Goal: Task Accomplishment & Management: Complete application form

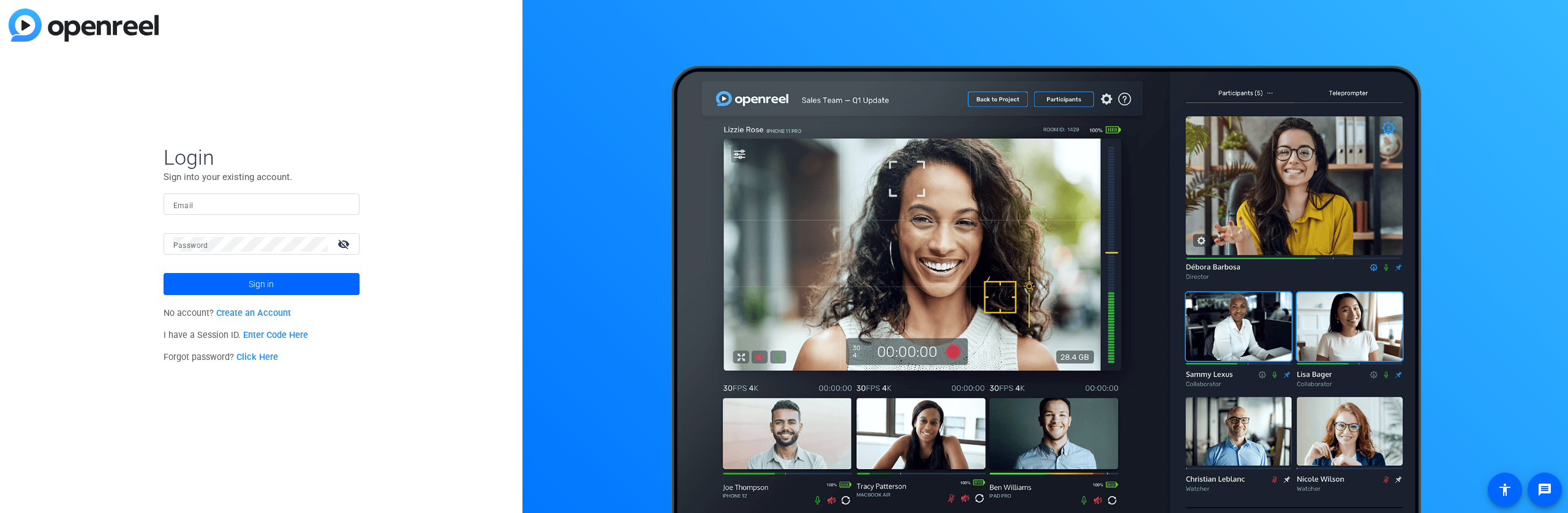
click at [219, 208] on input "Email" at bounding box center [261, 204] width 176 height 15
type input "[PERSON_NAME][EMAIL_ADDRESS][PERSON_NAME][DOMAIN_NAME]"
click at [164, 273] on button "Sign in" at bounding box center [262, 284] width 196 height 22
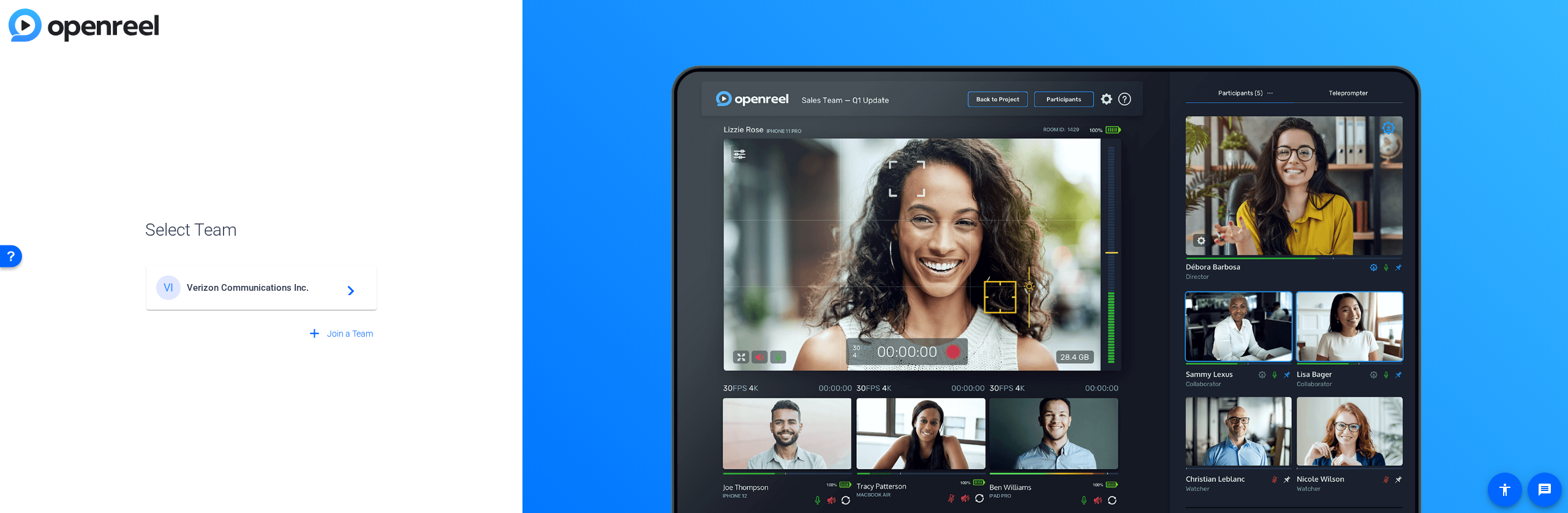
click at [281, 298] on div "VI Verizon Communications Inc. navigate_next" at bounding box center [261, 288] width 210 height 25
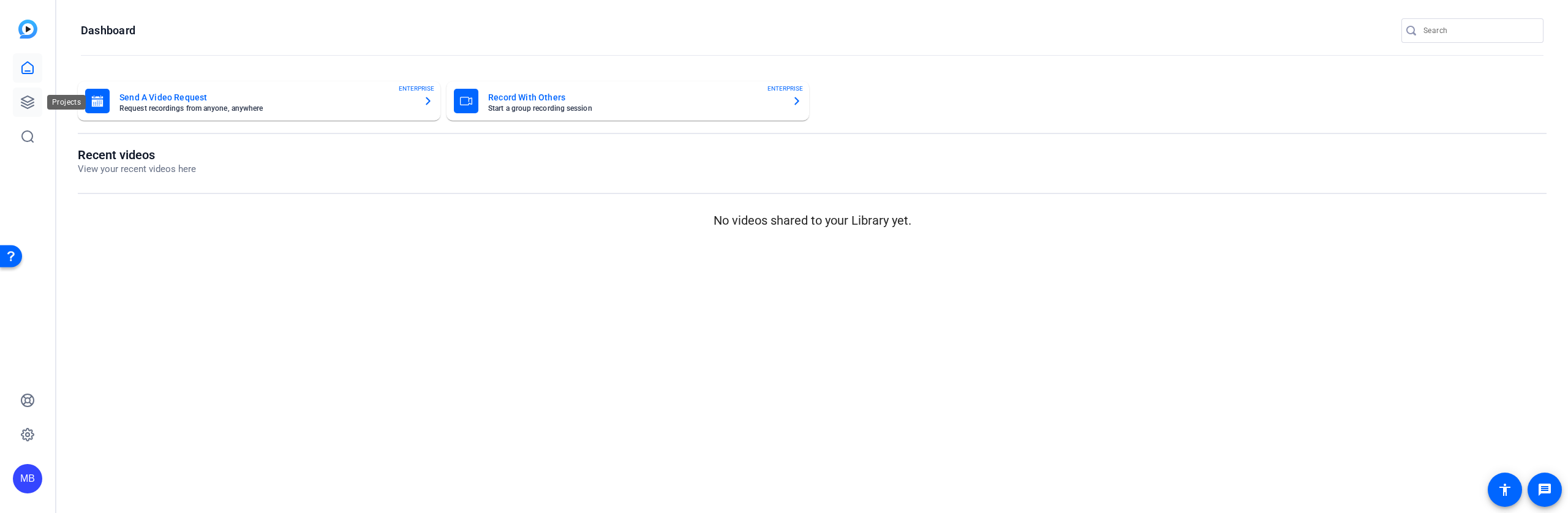
click at [32, 98] on icon at bounding box center [27, 102] width 12 height 12
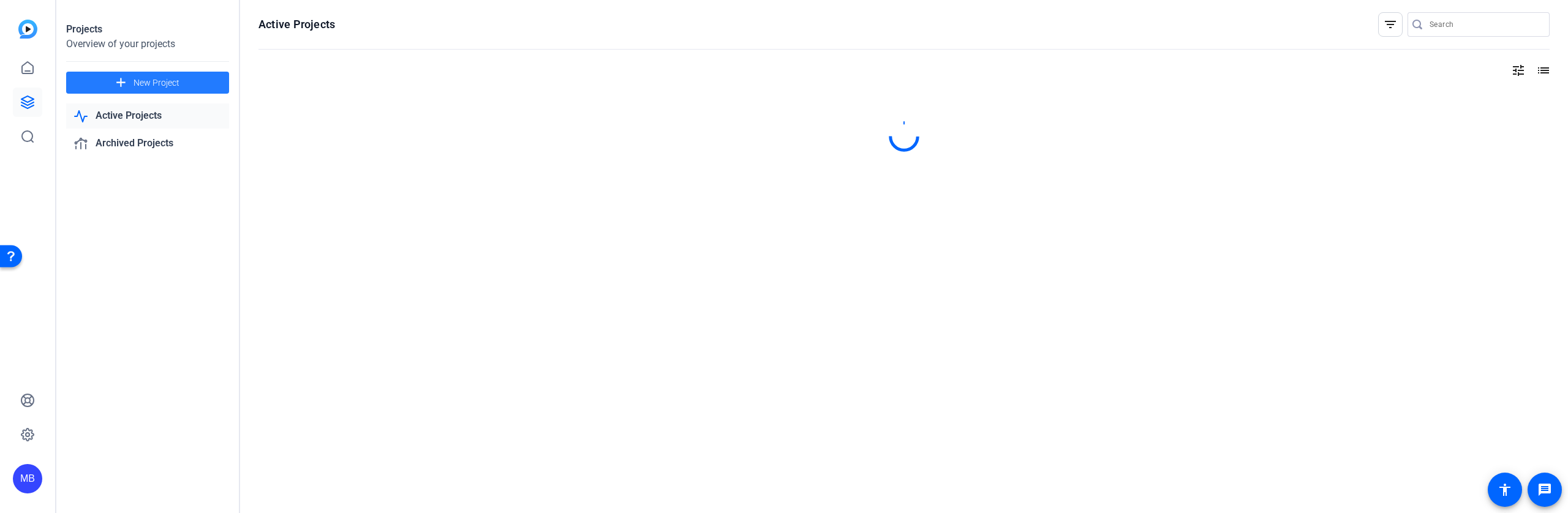
click at [134, 82] on span "New Project" at bounding box center [156, 82] width 46 height 13
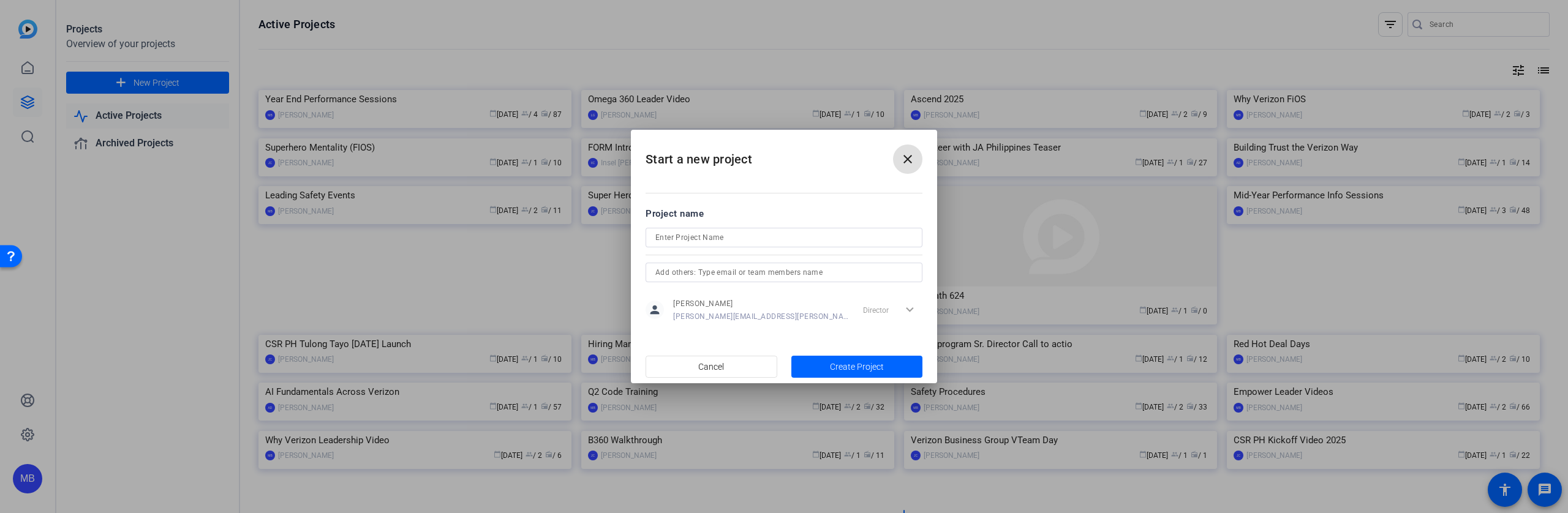
click at [691, 235] on input at bounding box center [784, 237] width 258 height 15
type input "Edge above Graduation"
click at [860, 359] on span "button" at bounding box center [857, 367] width 131 height 30
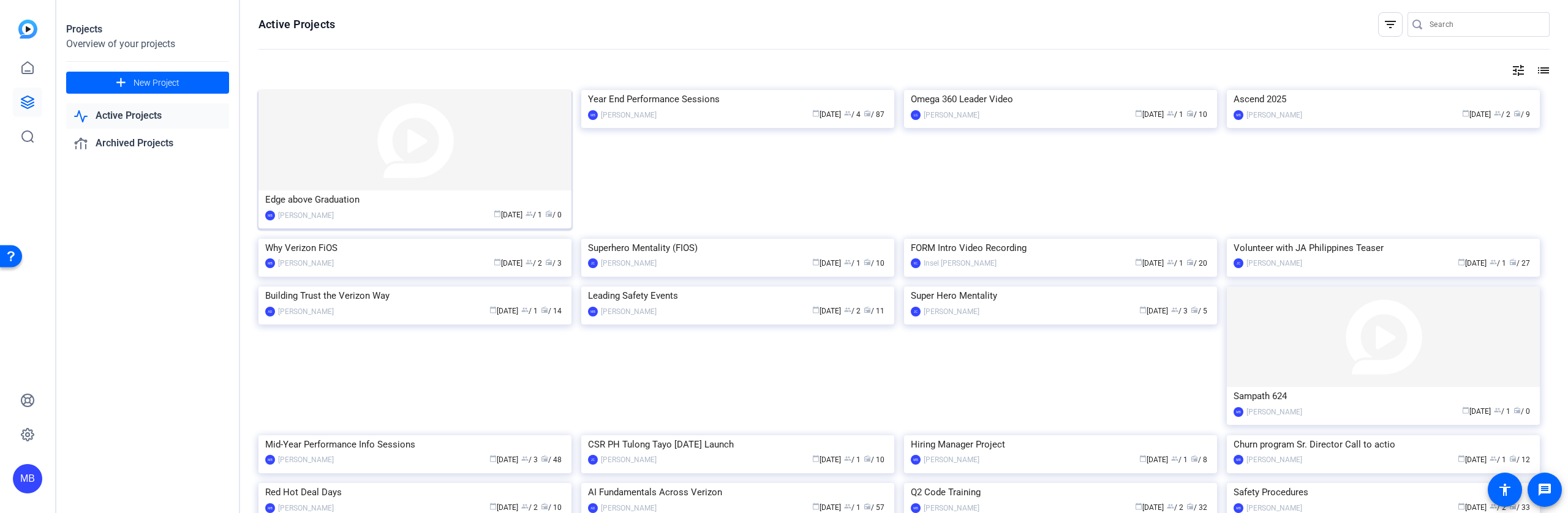
click at [317, 192] on div "Edge above Graduation" at bounding box center [415, 199] width 300 height 18
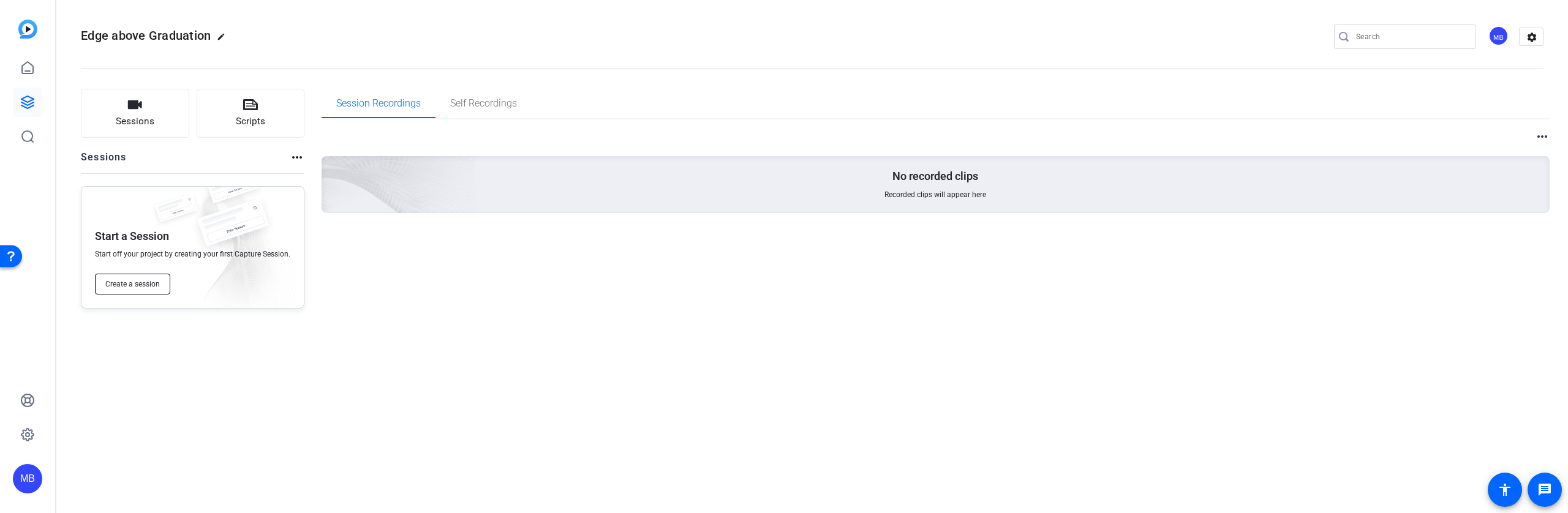
click at [136, 285] on span "Create a session" at bounding box center [132, 284] width 54 height 10
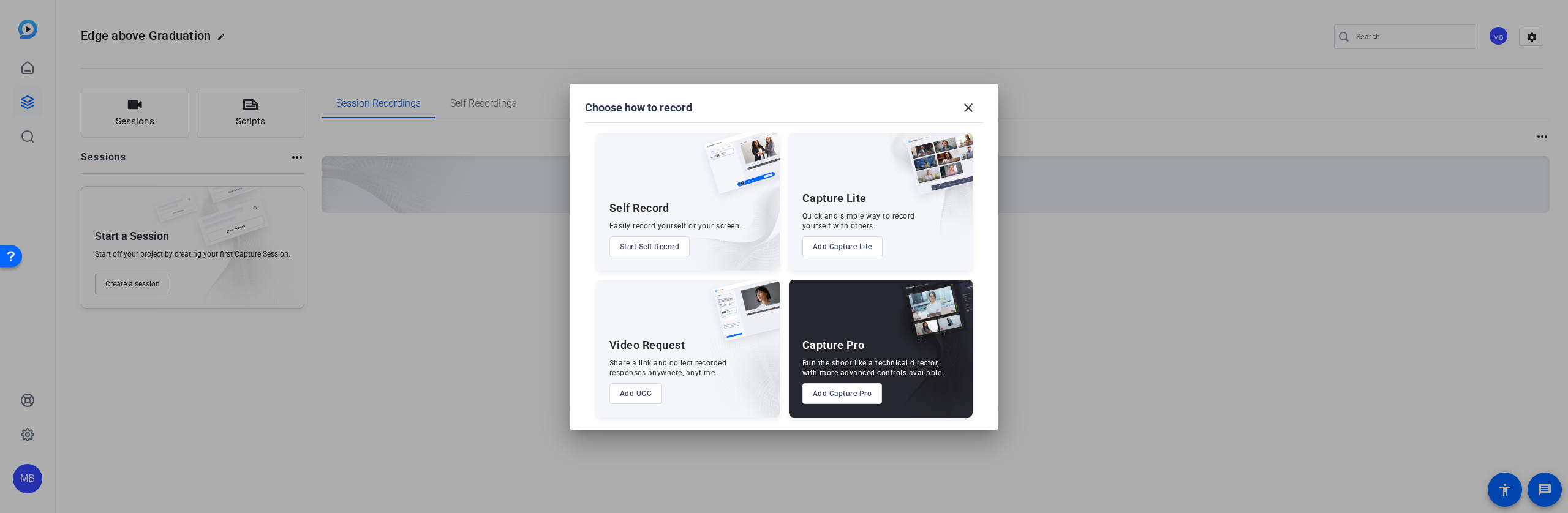
click at [649, 245] on button "Start Self Record" at bounding box center [650, 247] width 81 height 21
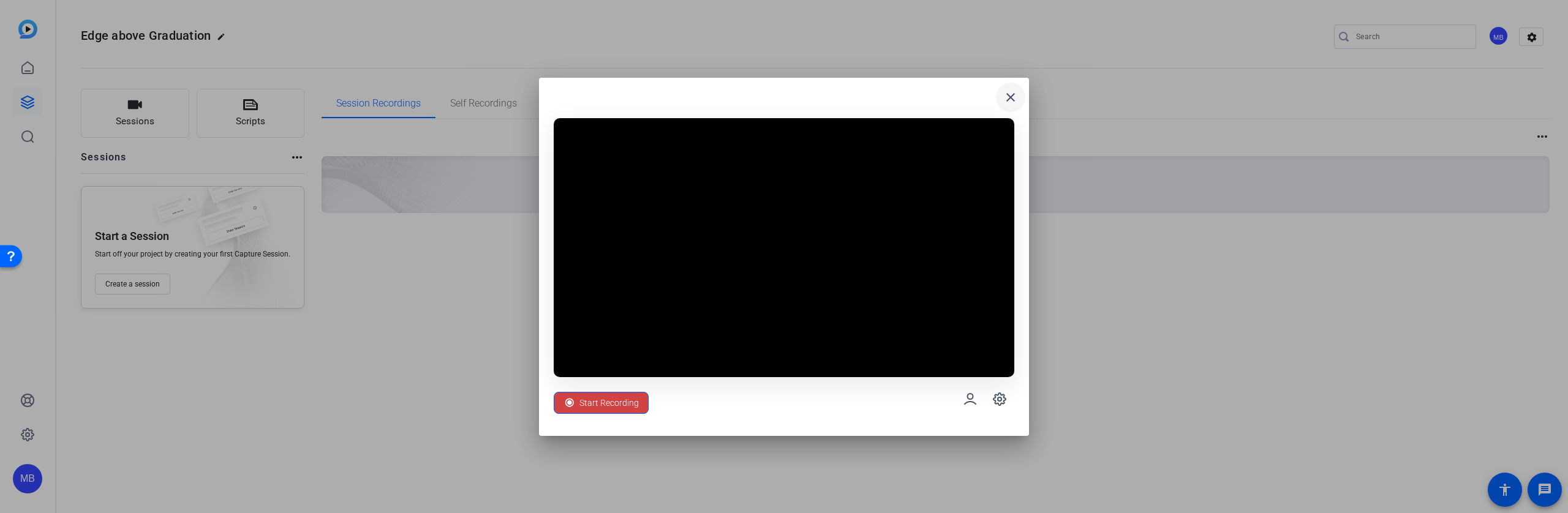
click at [1015, 95] on mat-icon "close" at bounding box center [1010, 97] width 15 height 15
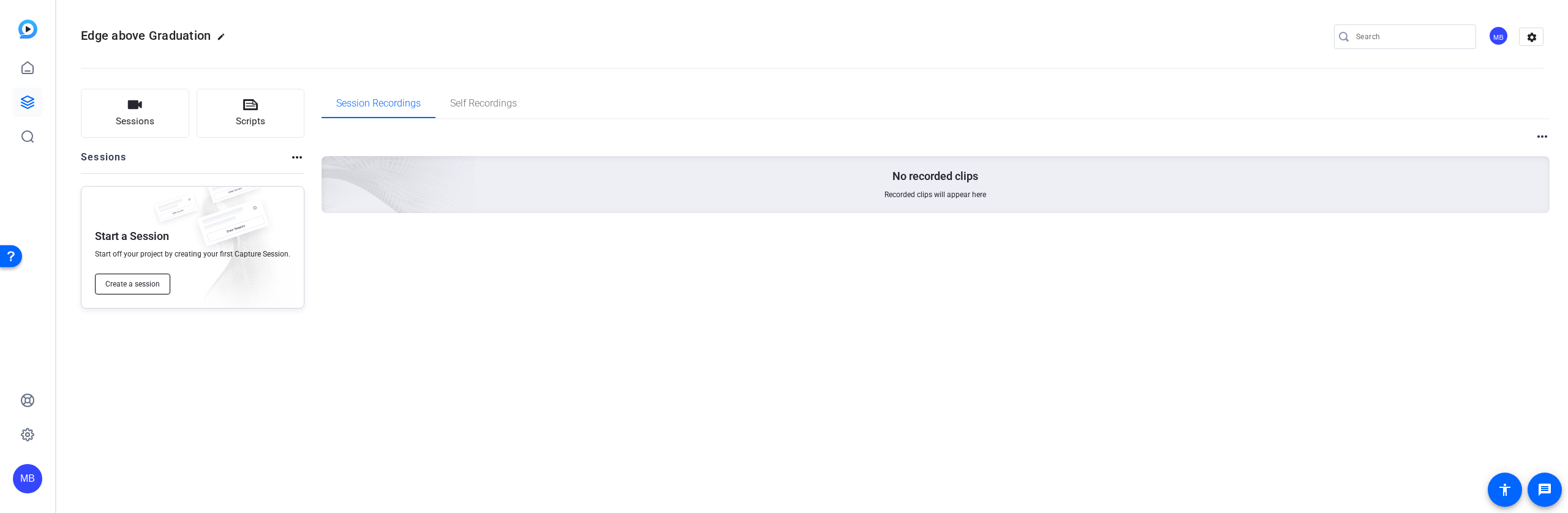
click at [147, 281] on span "Create a session" at bounding box center [132, 284] width 54 height 10
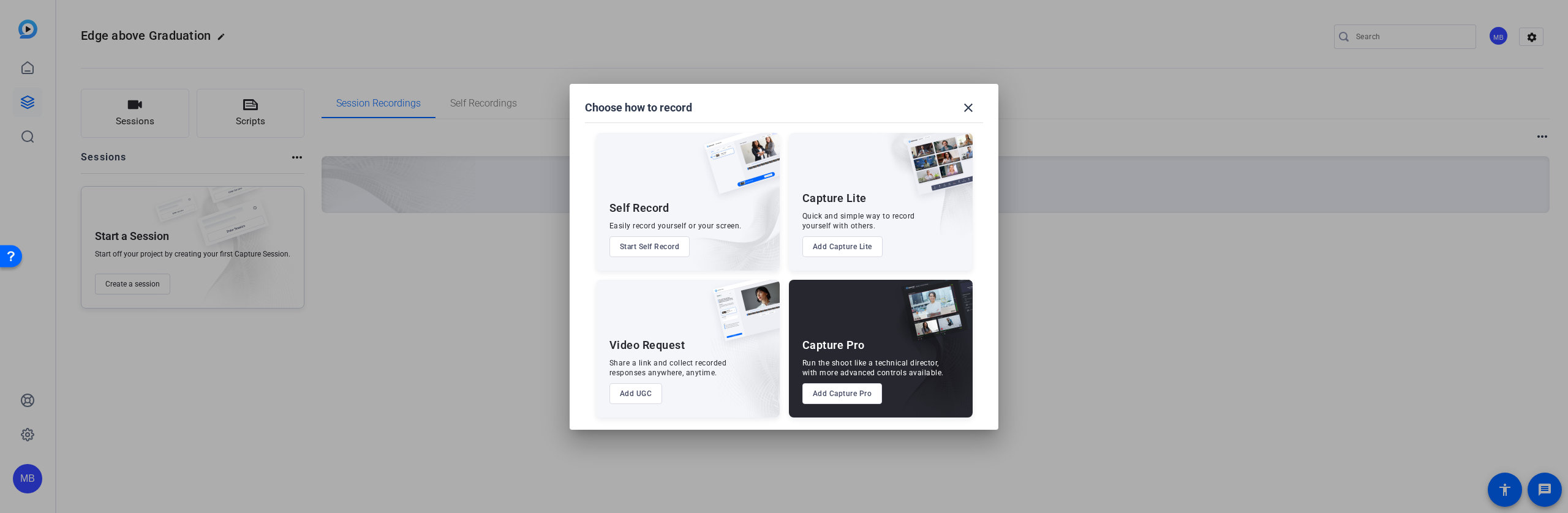
click at [645, 392] on button "Add UGC" at bounding box center [636, 394] width 53 height 21
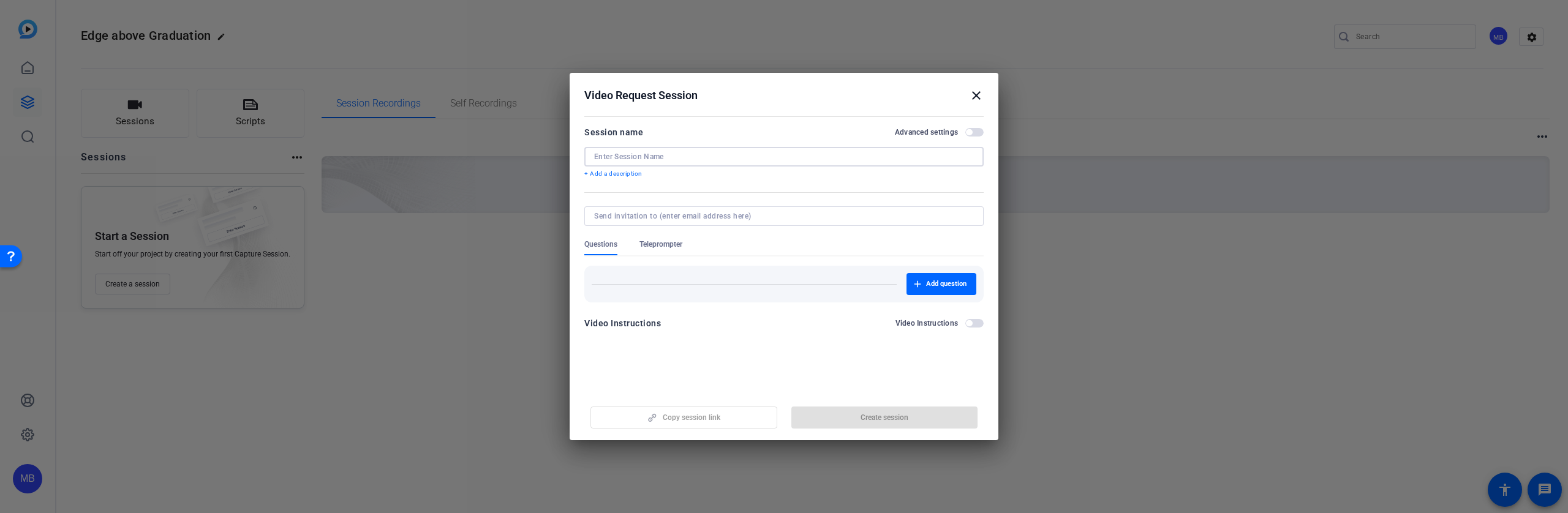
click at [656, 159] on input at bounding box center [783, 156] width 379 height 10
type input "Self Record"
click at [938, 279] on span "Add question" at bounding box center [946, 284] width 40 height 10
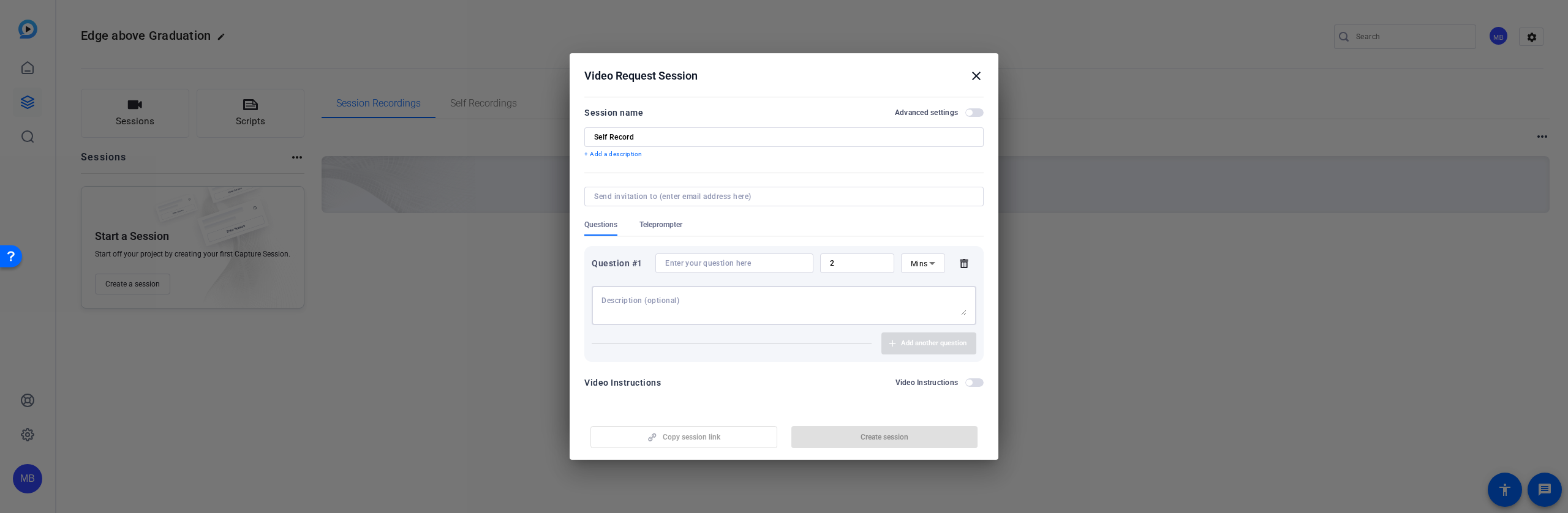
drag, startPoint x: 712, startPoint y: 295, endPoint x: 718, endPoint y: 300, distance: 7.8
click at [712, 296] on textarea at bounding box center [784, 306] width 365 height 19
click at [809, 364] on form "Session name Advanced settings Self Record + Add a description Questions Telepr…" at bounding box center [784, 250] width 399 height 292
click at [682, 300] on textarea "Sample Questions" at bounding box center [784, 306] width 365 height 19
type textarea "Sample Question"
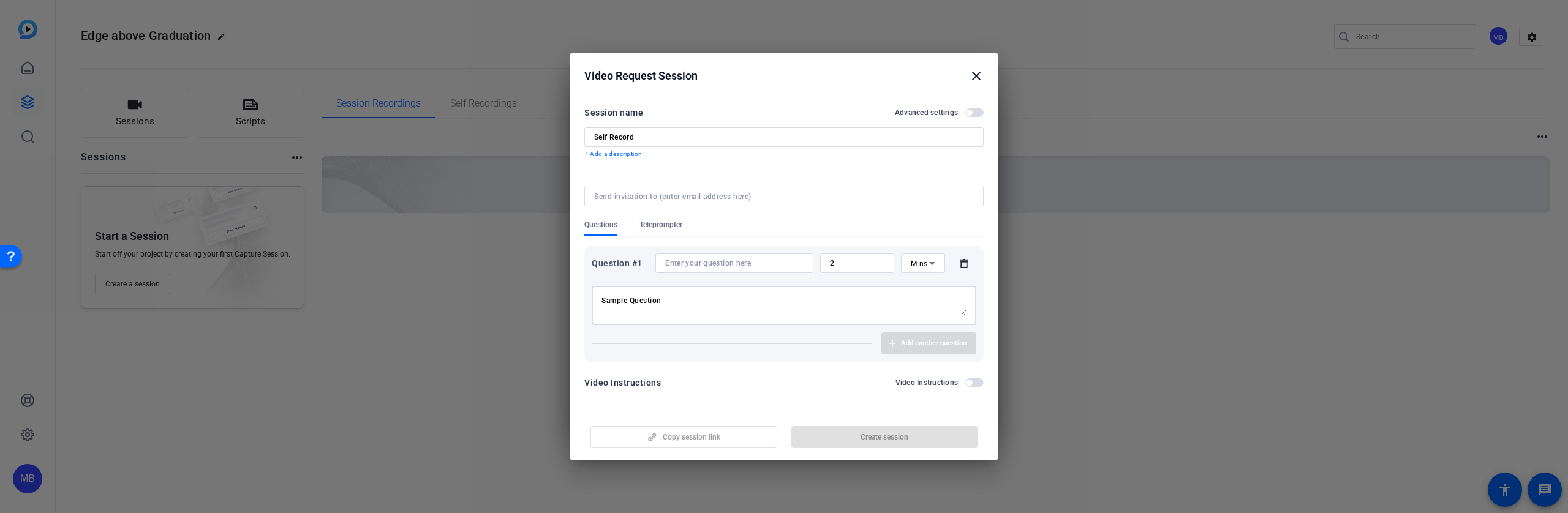
click at [641, 300] on textarea "Sample Question" at bounding box center [784, 306] width 365 height 19
click at [689, 259] on input at bounding box center [734, 263] width 138 height 10
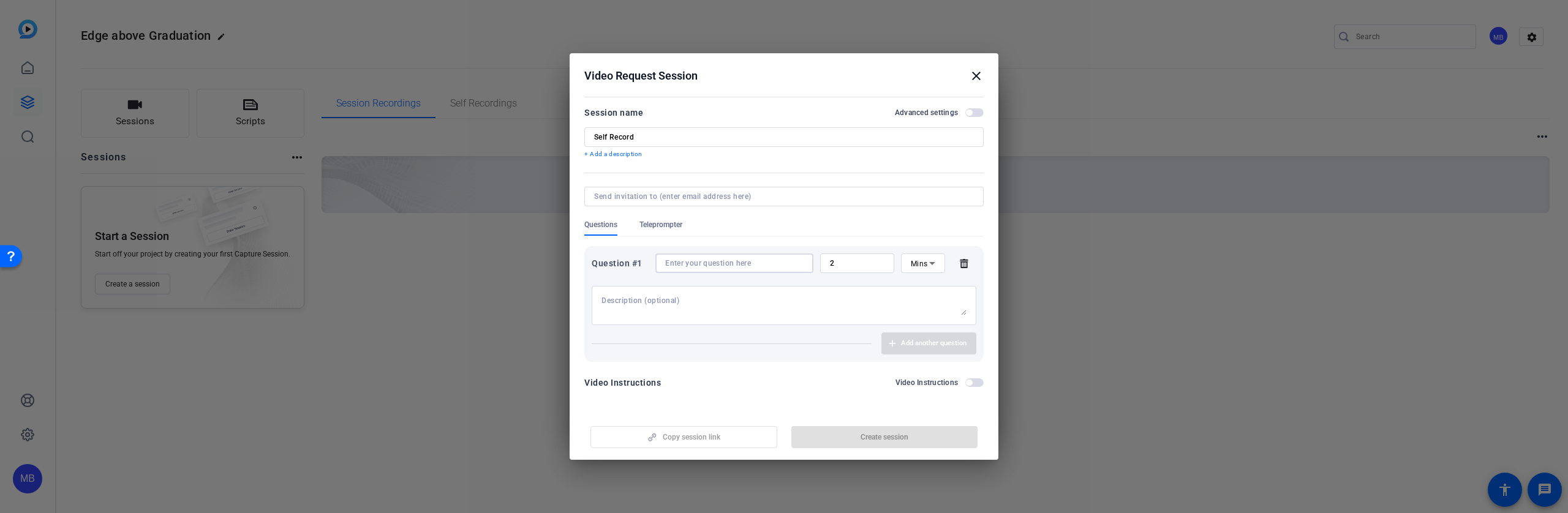
paste input "Sample Question"
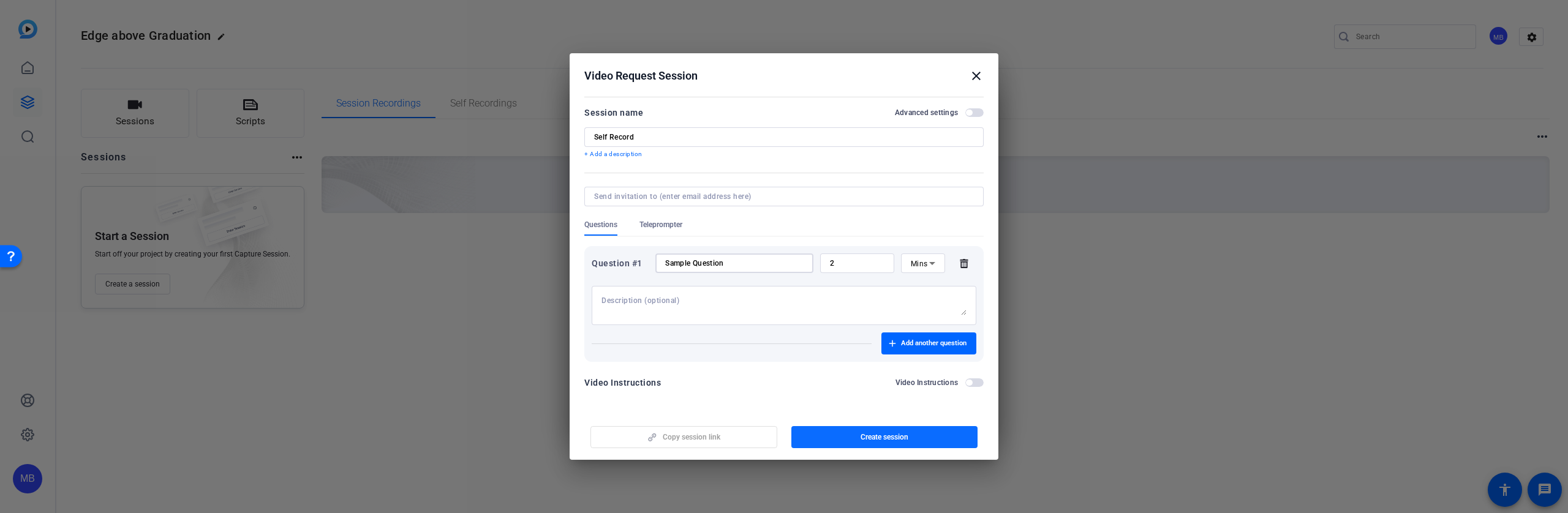
type input "Sample Question"
click at [884, 439] on span "Create session" at bounding box center [884, 437] width 48 height 10
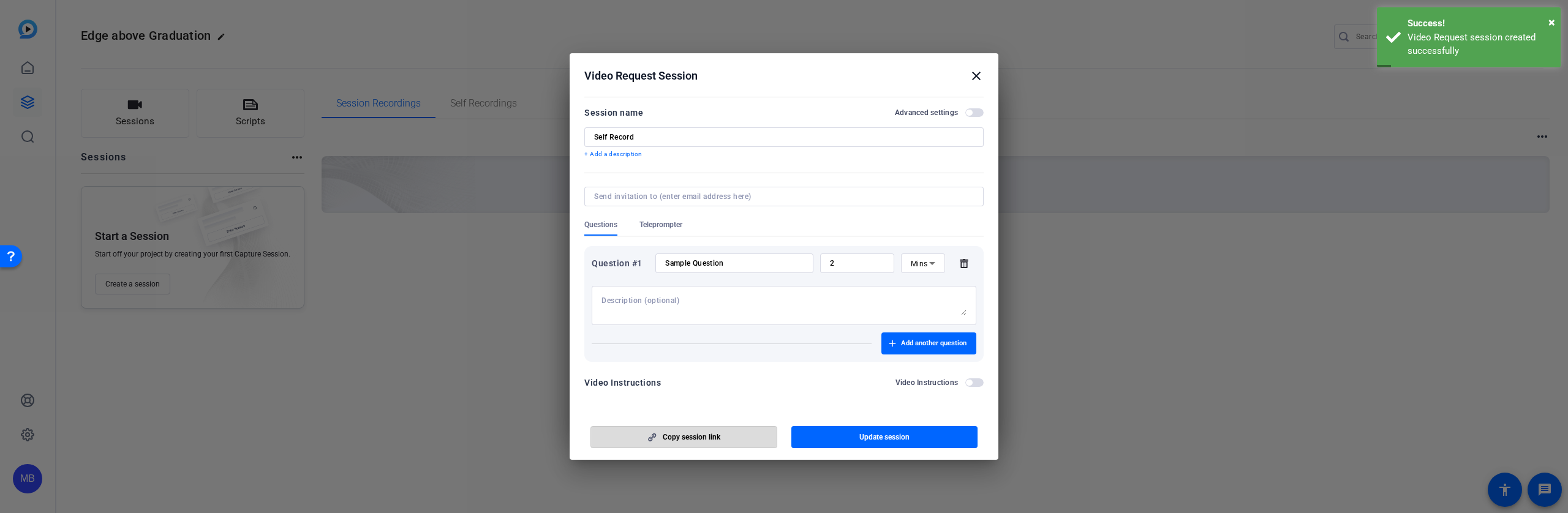
click at [689, 440] on span "Copy session link" at bounding box center [691, 437] width 58 height 10
click at [977, 74] on mat-icon "close" at bounding box center [976, 75] width 15 height 15
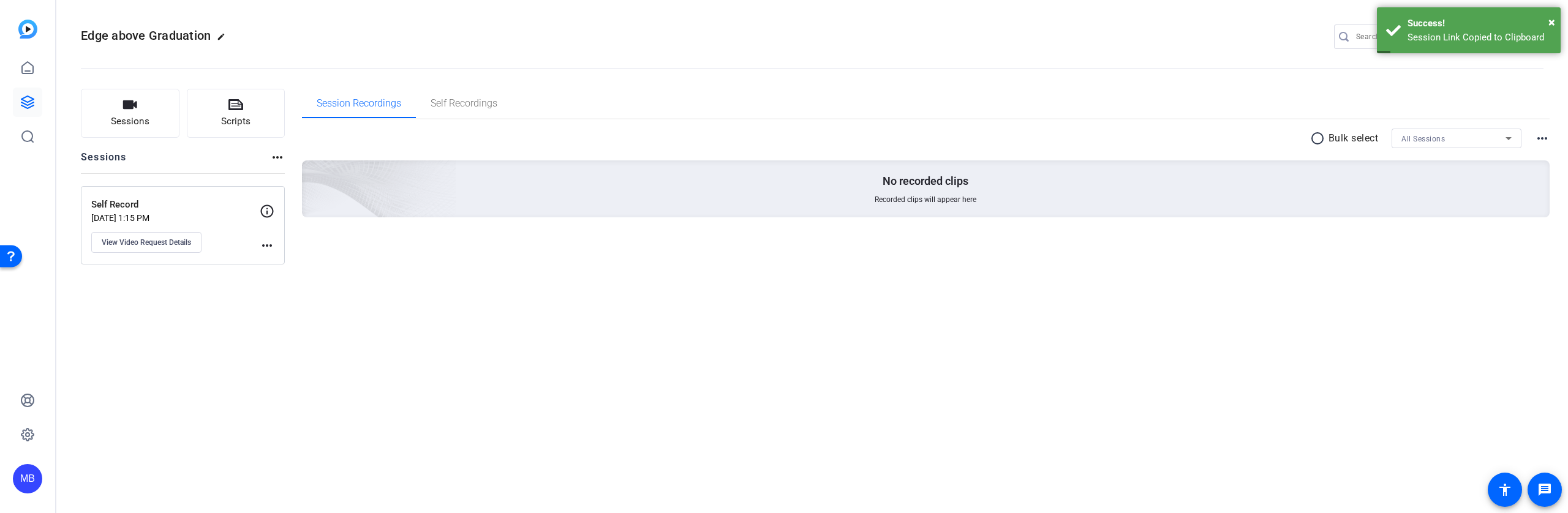
click at [265, 240] on mat-icon "more_horiz" at bounding box center [266, 245] width 15 height 15
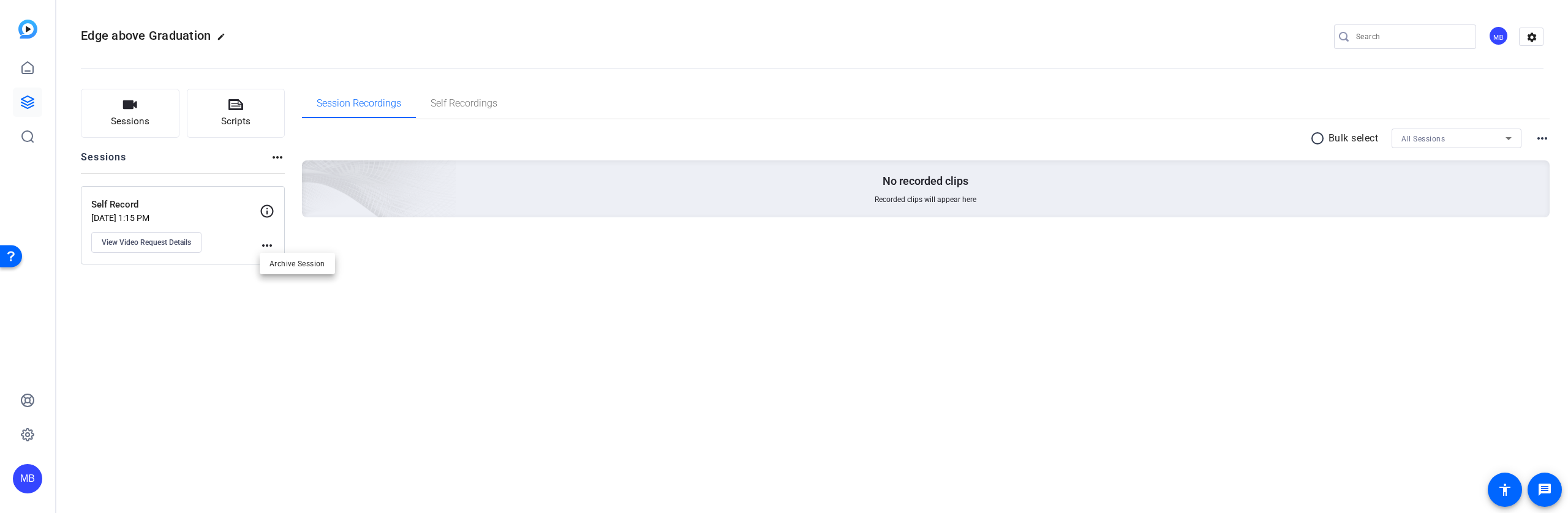
click at [146, 256] on div at bounding box center [784, 256] width 1568 height 513
click at [150, 242] on span "View Video Request Details" at bounding box center [146, 242] width 89 height 10
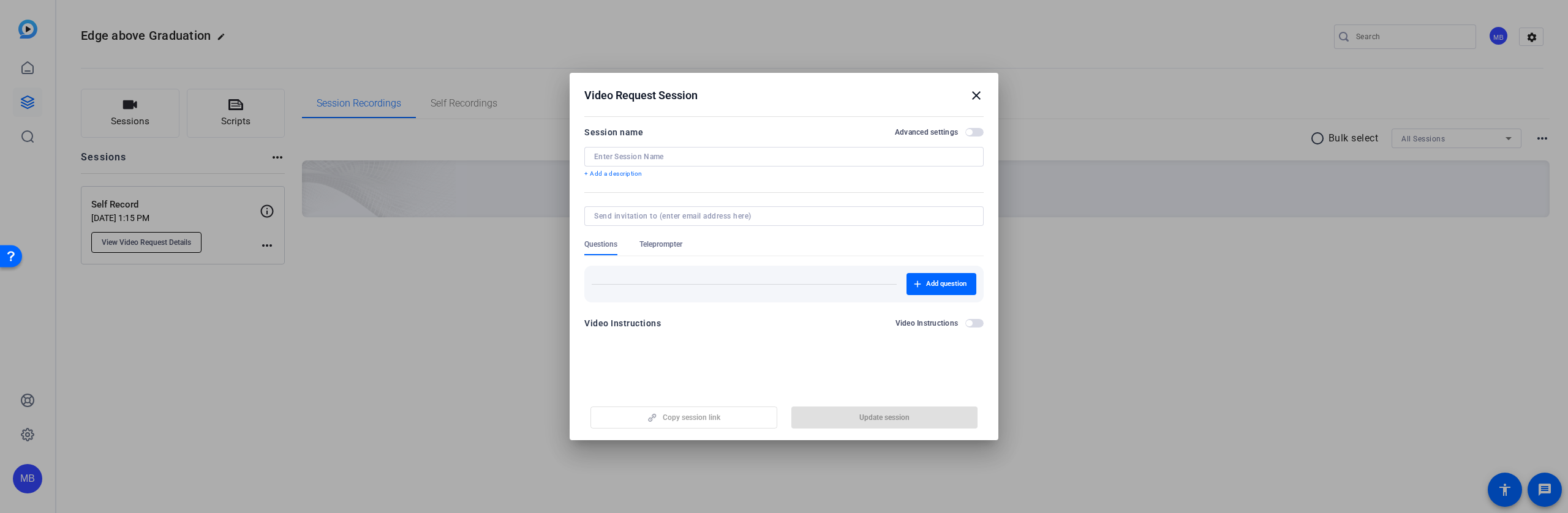
type input "Self Record"
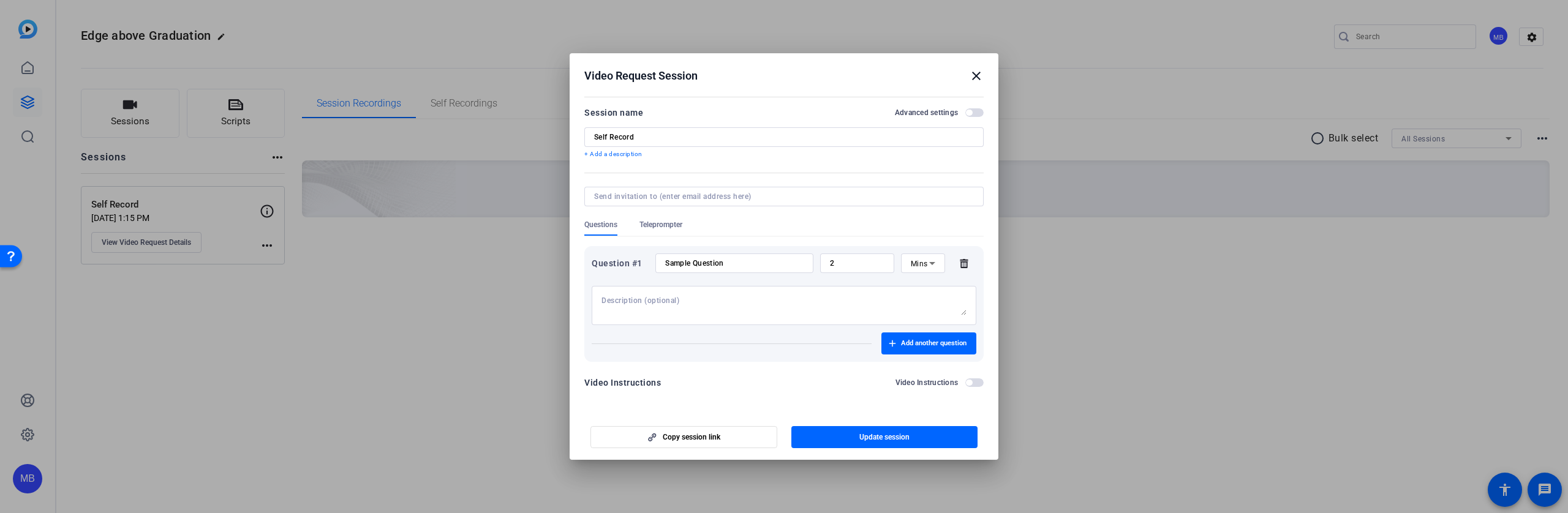
click at [740, 484] on div at bounding box center [784, 256] width 1568 height 513
click at [1360, 355] on div at bounding box center [784, 256] width 1568 height 513
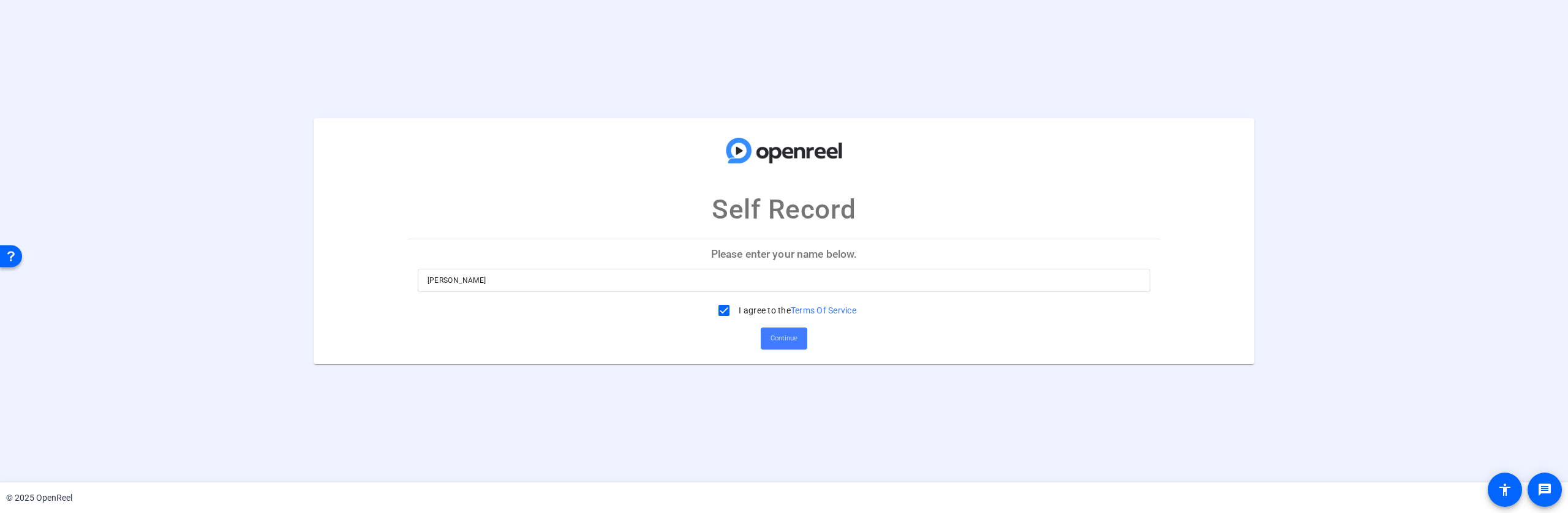
click at [789, 339] on span "Continue" at bounding box center [783, 338] width 27 height 18
